Goal: Find specific page/section: Find specific page/section

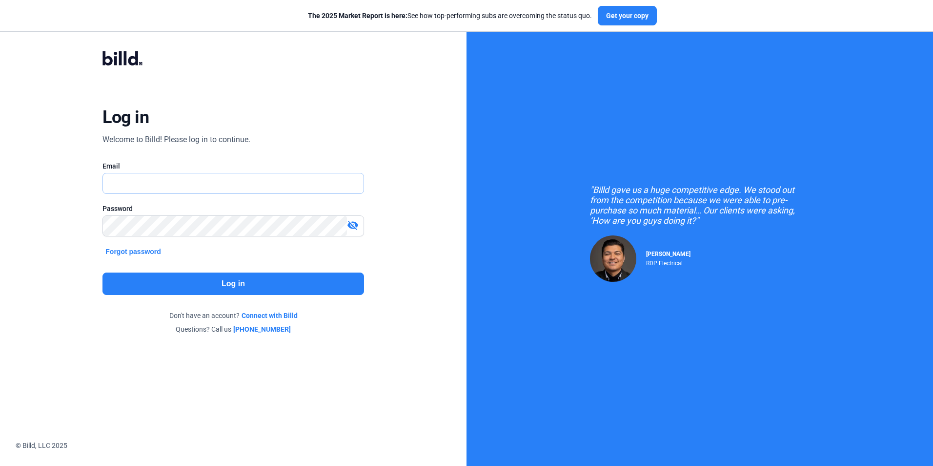
type input "[EMAIL_ADDRESS][DOMAIN_NAME]"
click at [305, 285] on button "Log in" at bounding box center [233, 283] width 261 height 22
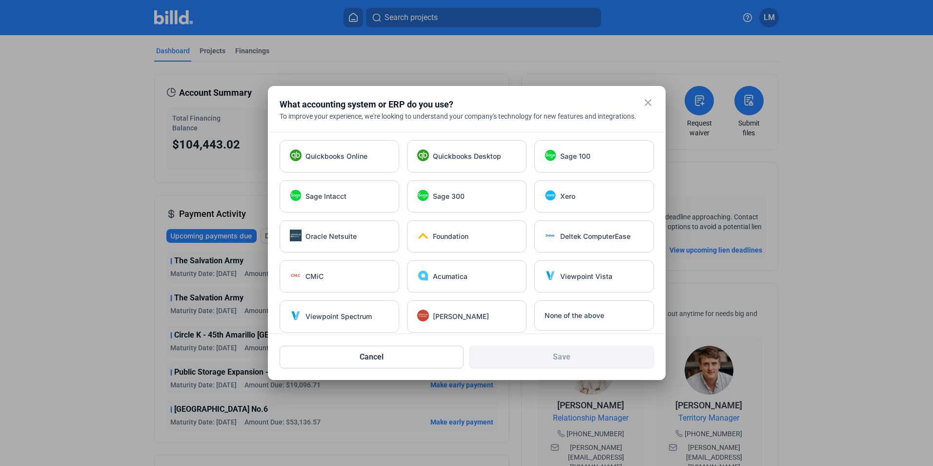
click at [643, 104] on mat-icon "close" at bounding box center [648, 103] width 12 height 12
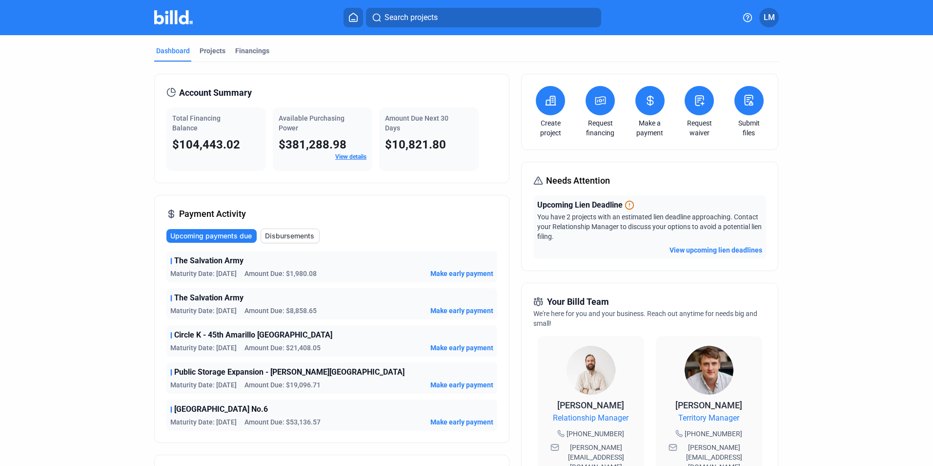
click at [351, 157] on link "View details" at bounding box center [350, 156] width 31 height 7
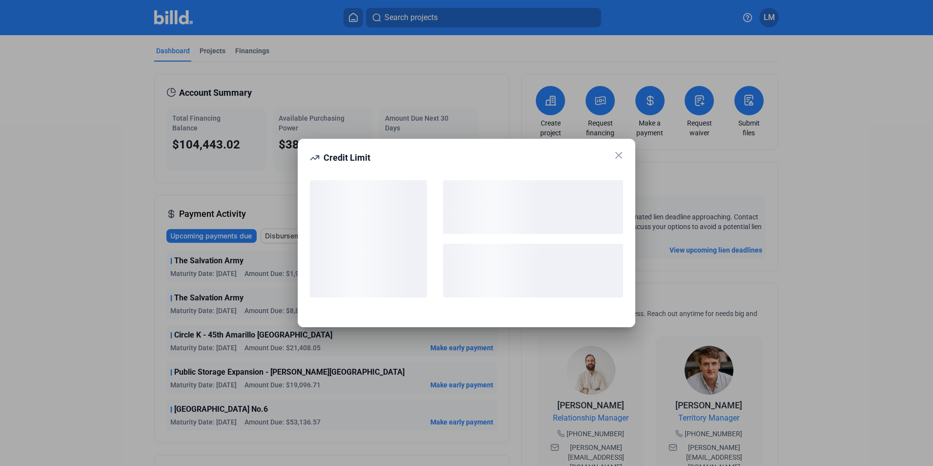
click at [616, 155] on icon at bounding box center [619, 155] width 12 height 12
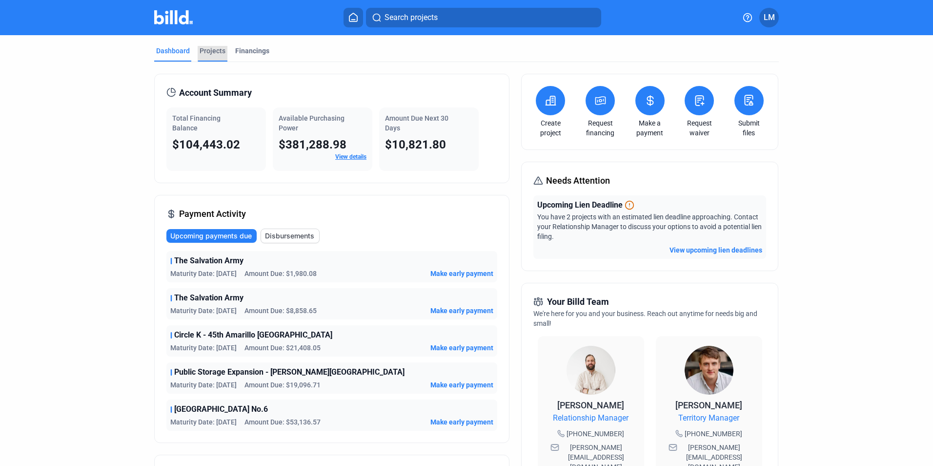
click at [213, 54] on div "Projects" at bounding box center [213, 51] width 26 height 10
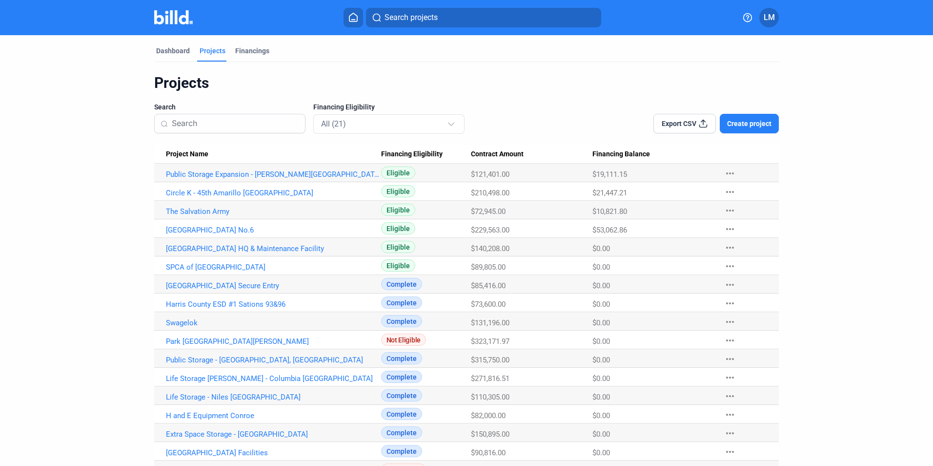
drag, startPoint x: 595, startPoint y: 175, endPoint x: 619, endPoint y: 234, distance: 63.9
click at [619, 236] on tbody "Public Storage Expansion - Cordova TN Eligible $121,401.00 $19,111.15 more_hori…" at bounding box center [466, 359] width 625 height 390
